Goal: Task Accomplishment & Management: Manage account settings

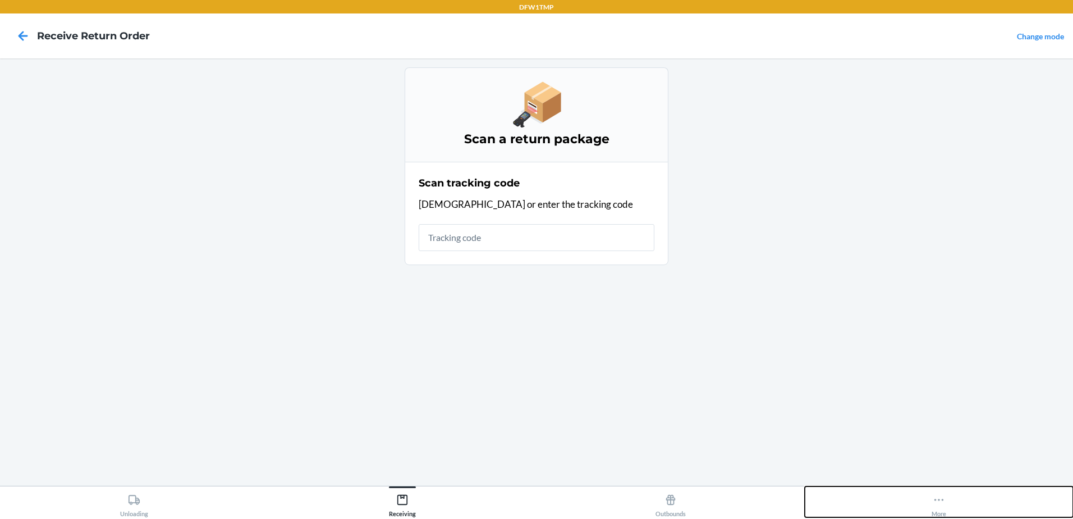
click at [925, 503] on button "More" at bounding box center [939, 501] width 268 height 31
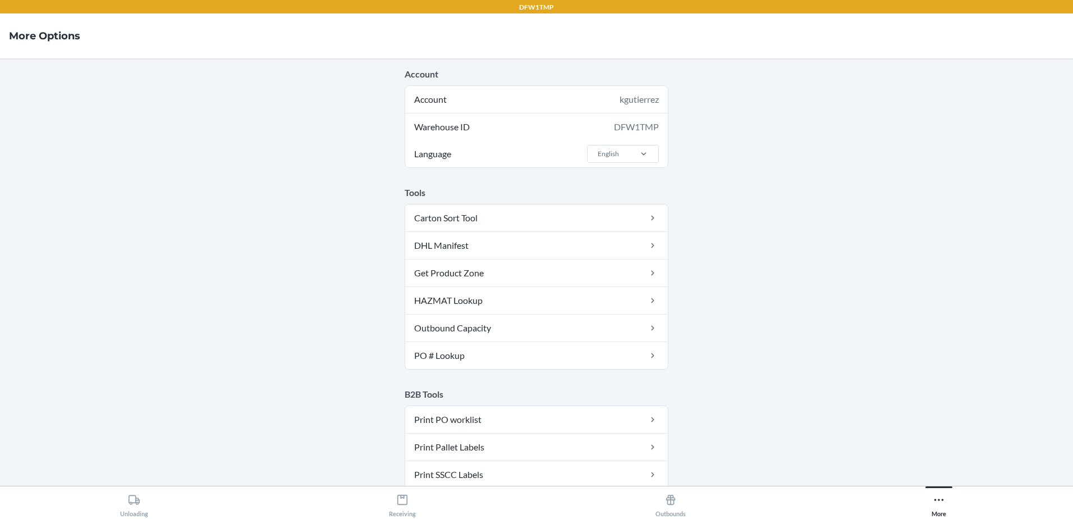
click at [750, 418] on main "Account Account kgutierrez Warehouse ID DFW1TMP Language English Tools Carton S…" at bounding box center [536, 271] width 1073 height 427
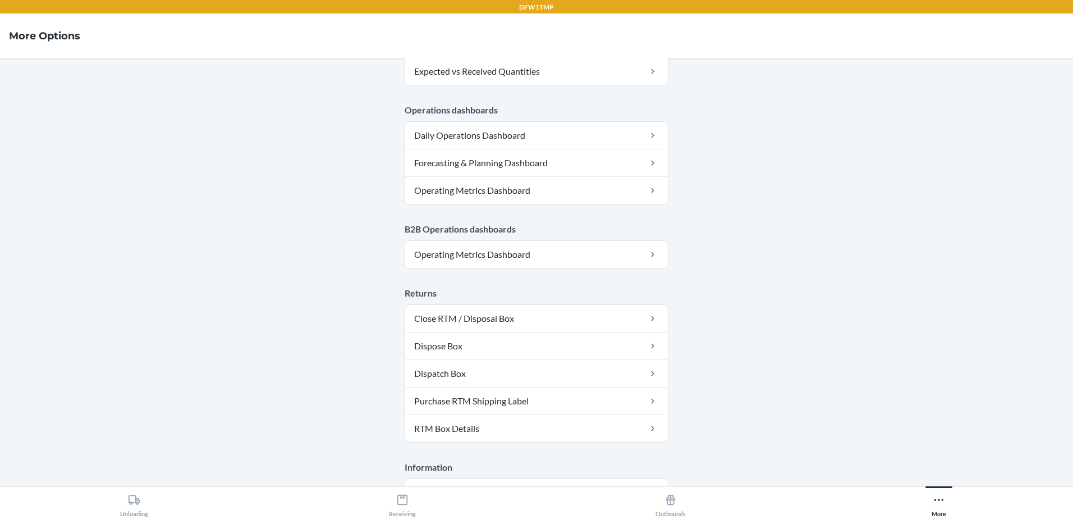
scroll to position [560, 0]
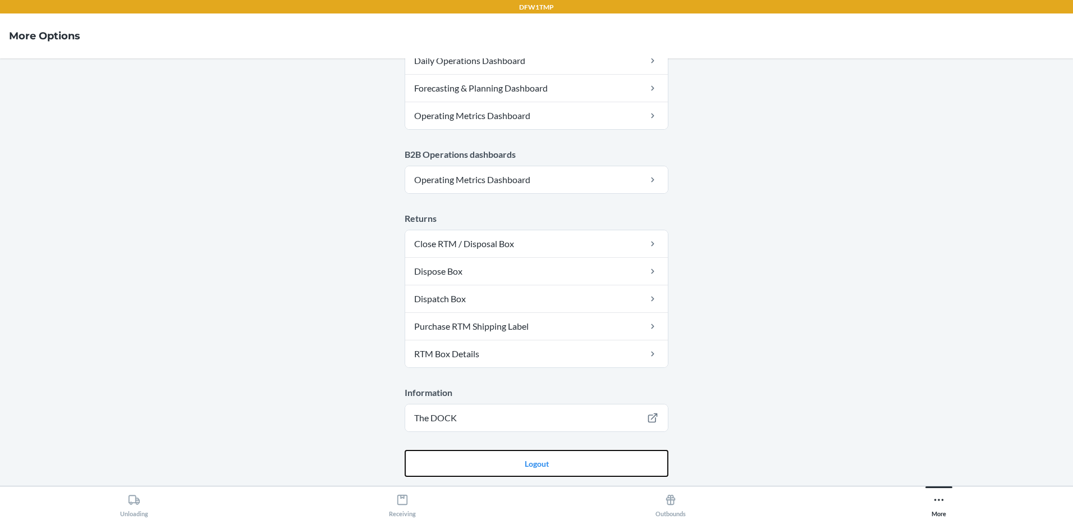
drag, startPoint x: 483, startPoint y: 466, endPoint x: 466, endPoint y: 436, distance: 34.7
click at [481, 469] on button "Logout" at bounding box center [537, 463] width 264 height 27
